Goal: Transaction & Acquisition: Subscribe to service/newsletter

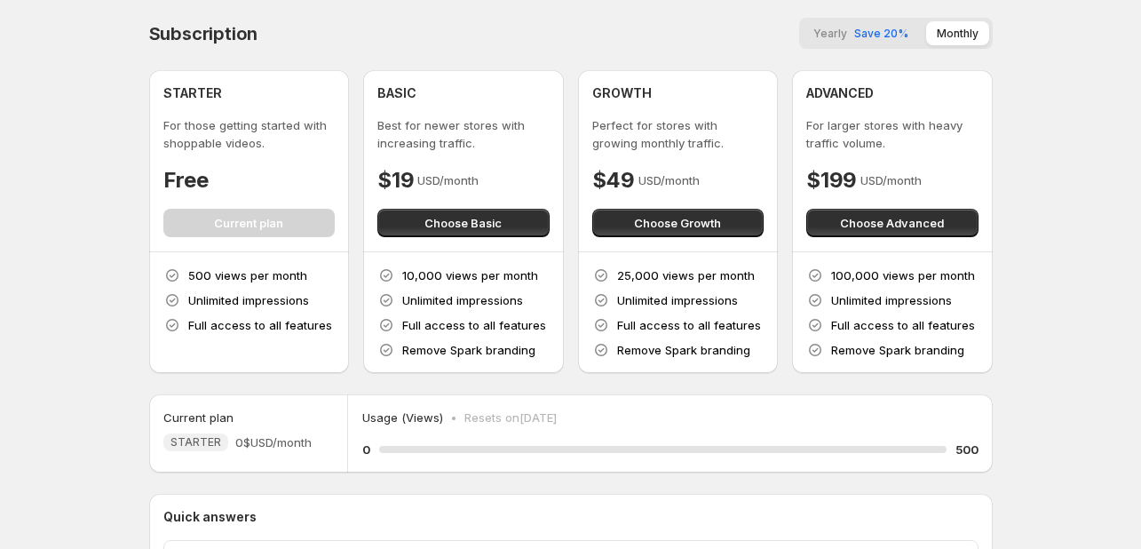
click at [888, 47] on div "Yearly Save 20% Monthly" at bounding box center [896, 33] width 194 height 31
click at [863, 34] on span "Save 20%" at bounding box center [881, 33] width 54 height 13
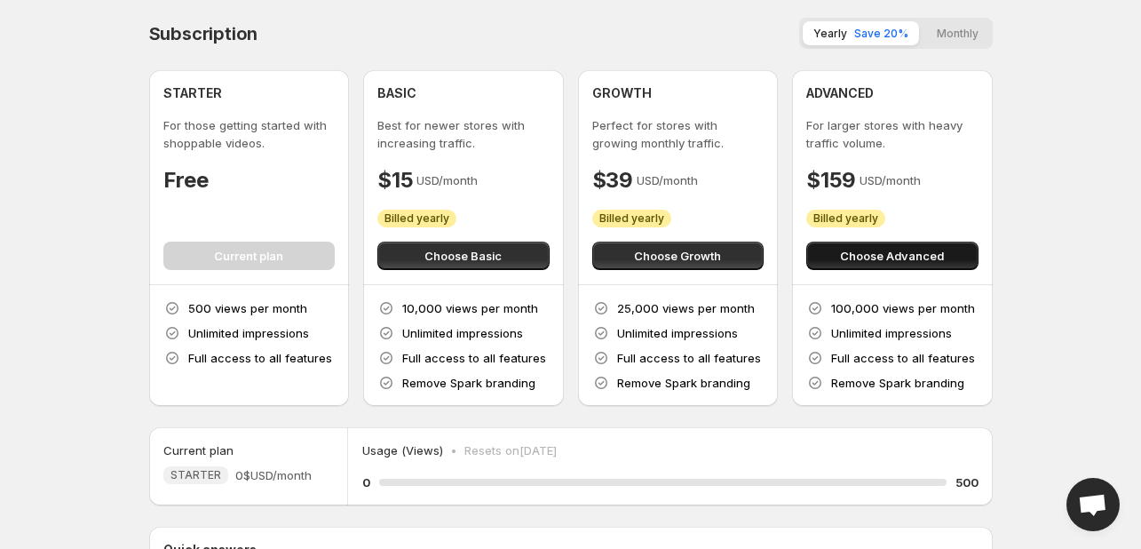
click at [870, 260] on span "Choose Advanced" at bounding box center [892, 256] width 104 height 18
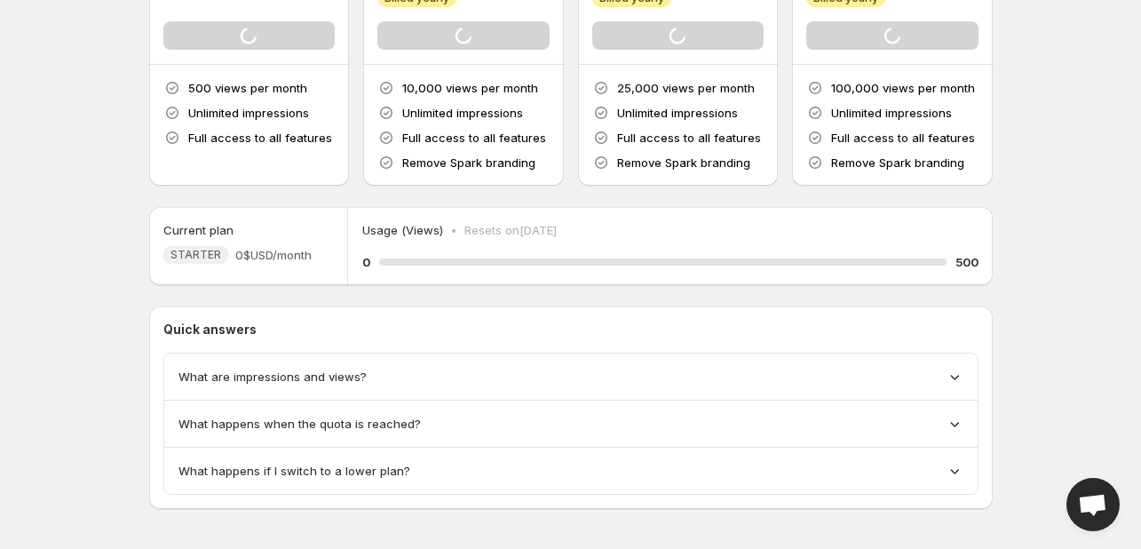
scroll to position [231, 0]
